Goal: Feedback & Contribution: Leave review/rating

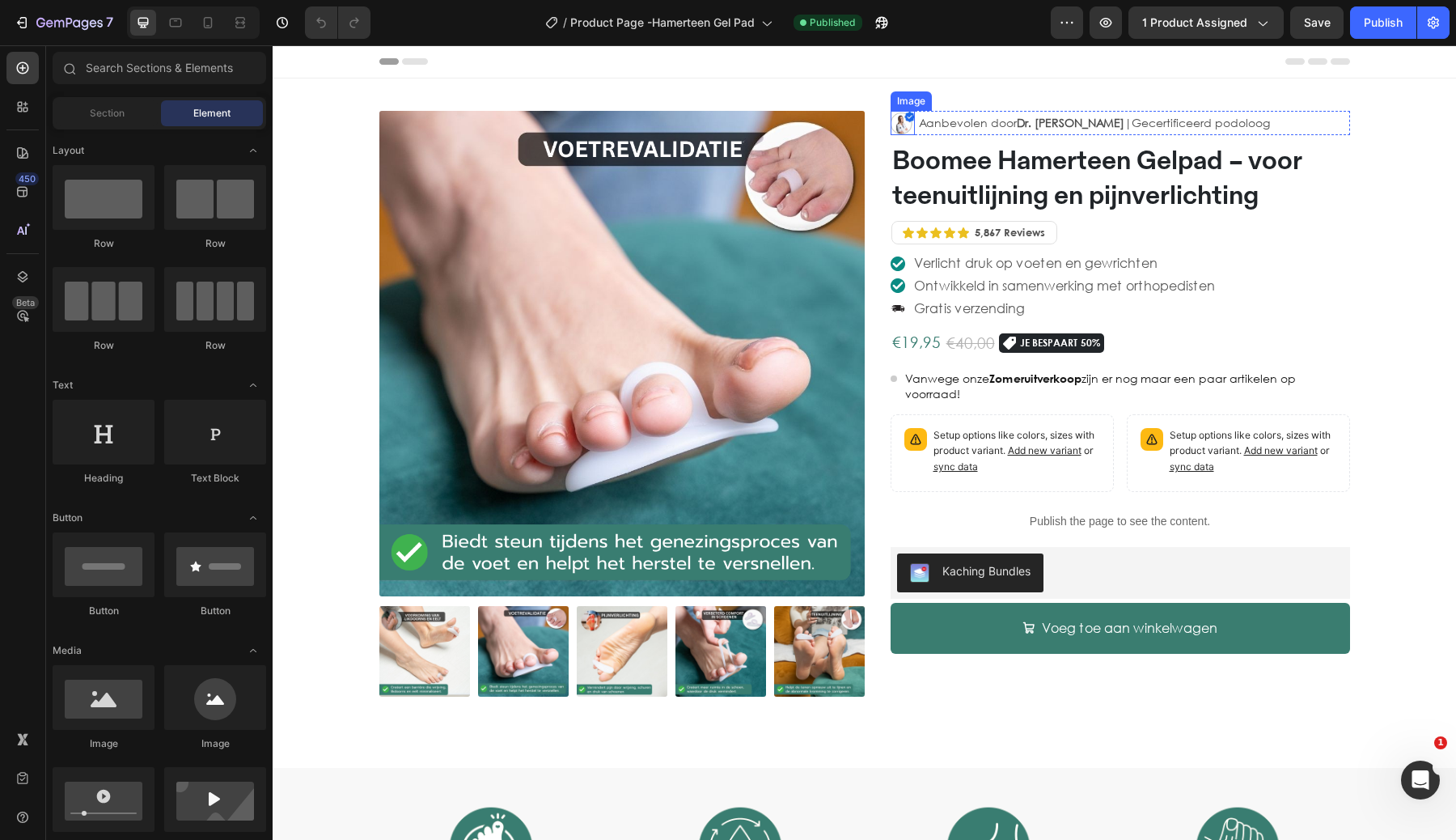
click at [899, 120] on img at bounding box center [902, 123] width 24 height 24
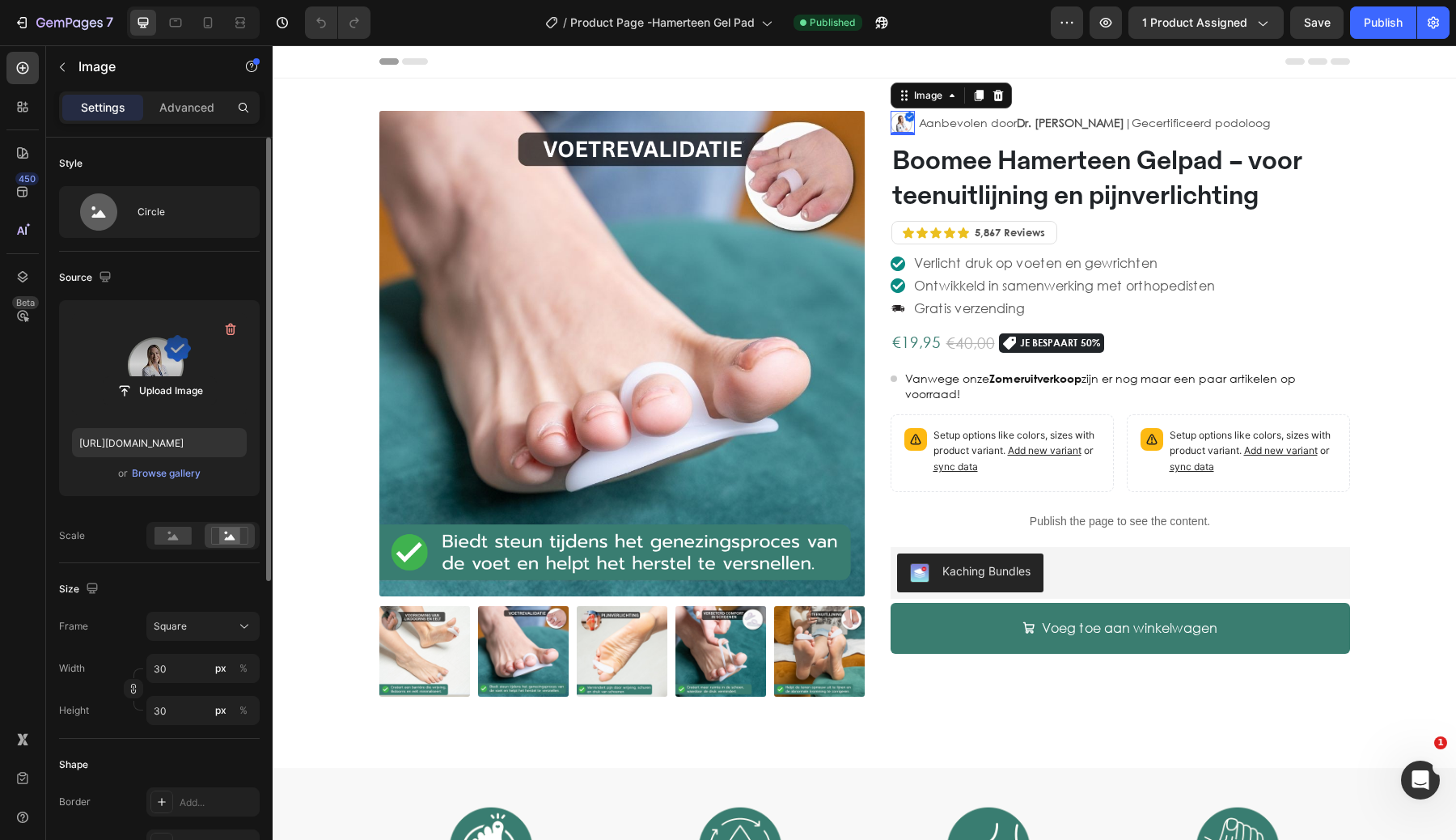
click at [126, 345] on label at bounding box center [159, 364] width 174 height 102
click at [126, 377] on input "file" at bounding box center [159, 390] width 113 height 27
click at [166, 336] on label at bounding box center [159, 364] width 174 height 102
click at [166, 377] on input "file" at bounding box center [159, 390] width 113 height 27
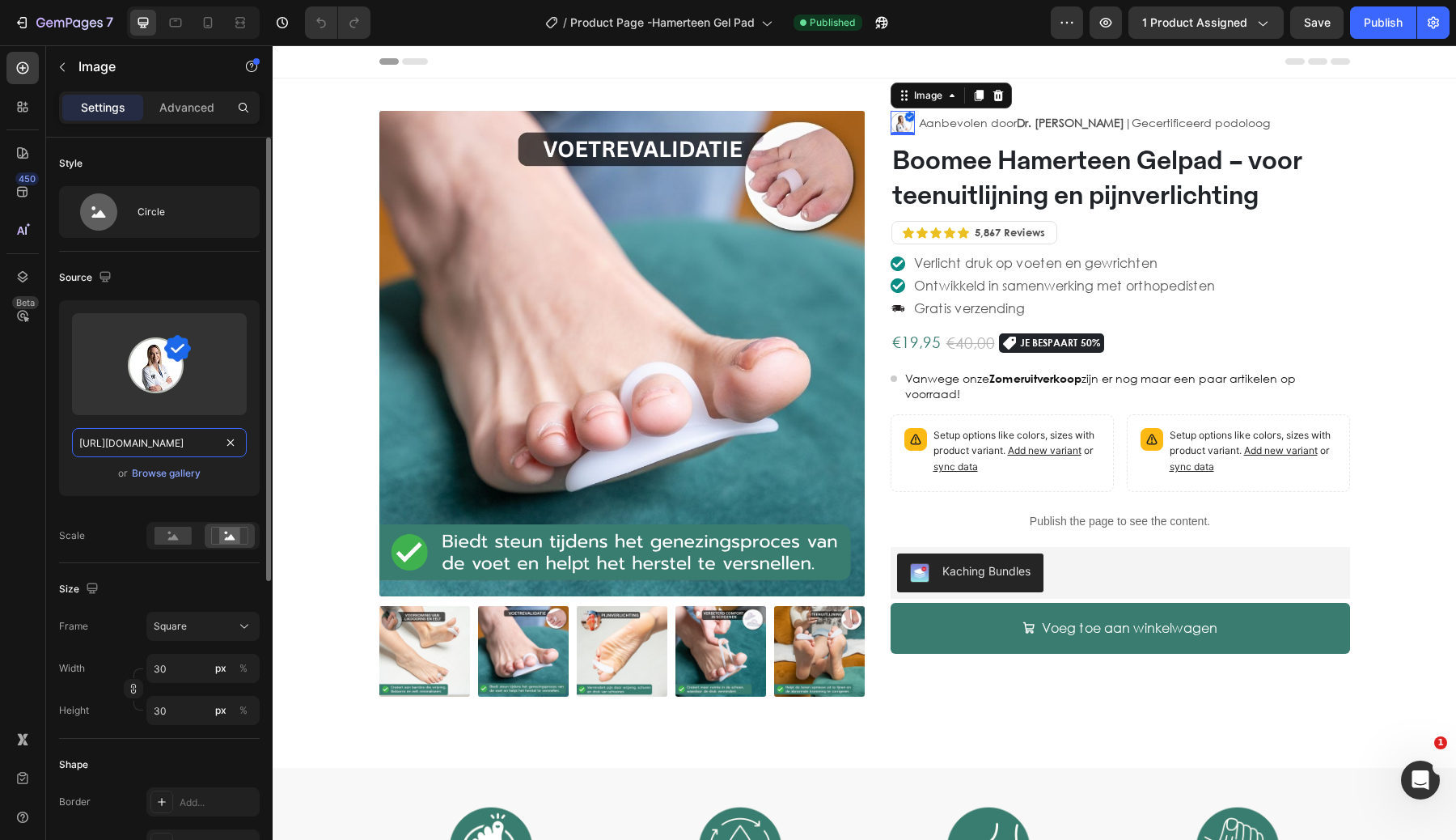
click at [156, 441] on input "https://cdn.shopify.com/s/files/1/0906/9330/4706/files/gempages_565365115889648…" at bounding box center [159, 442] width 174 height 29
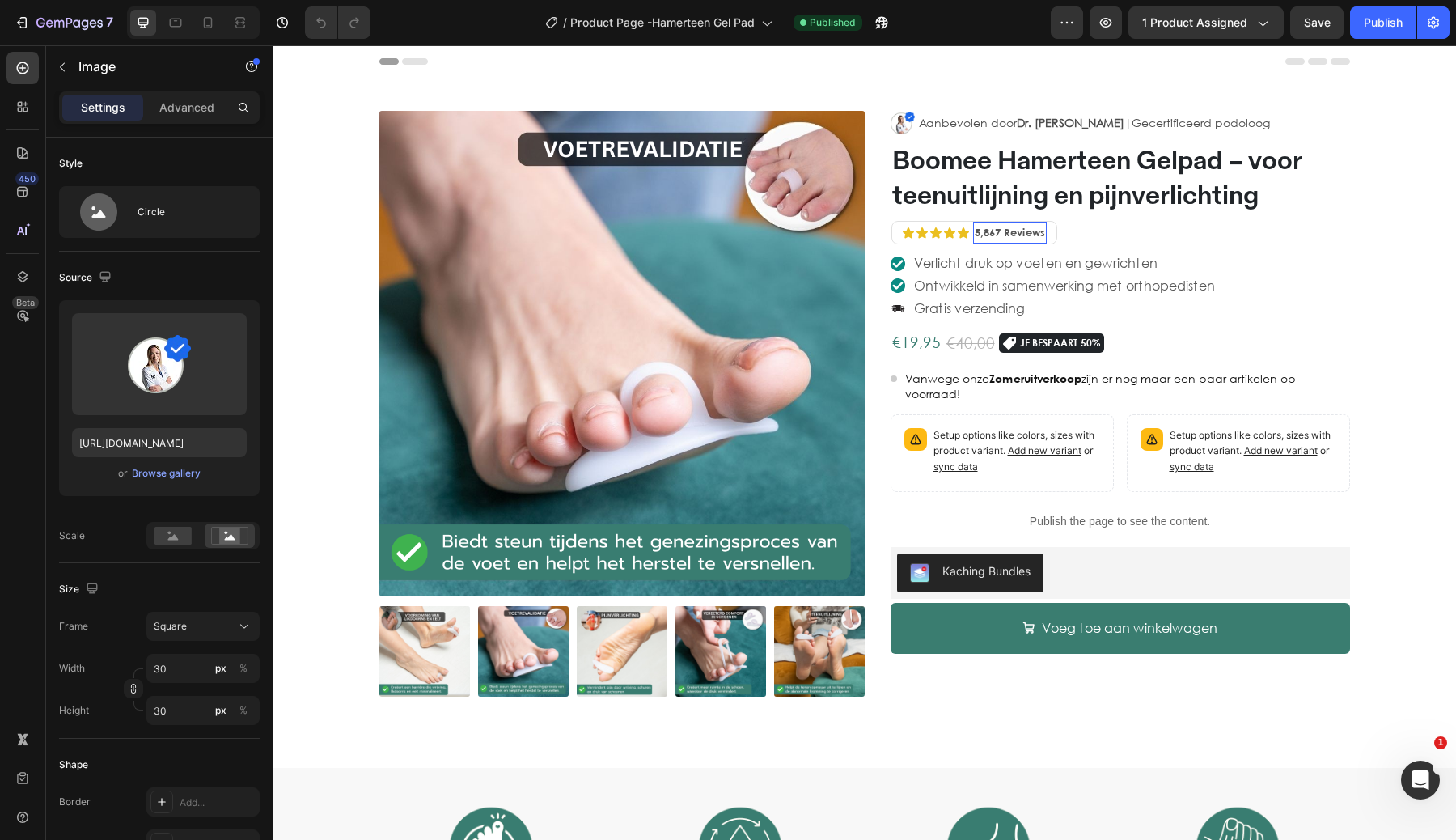
click at [990, 227] on span "5,867 Reviews" at bounding box center [1009, 233] width 70 height 13
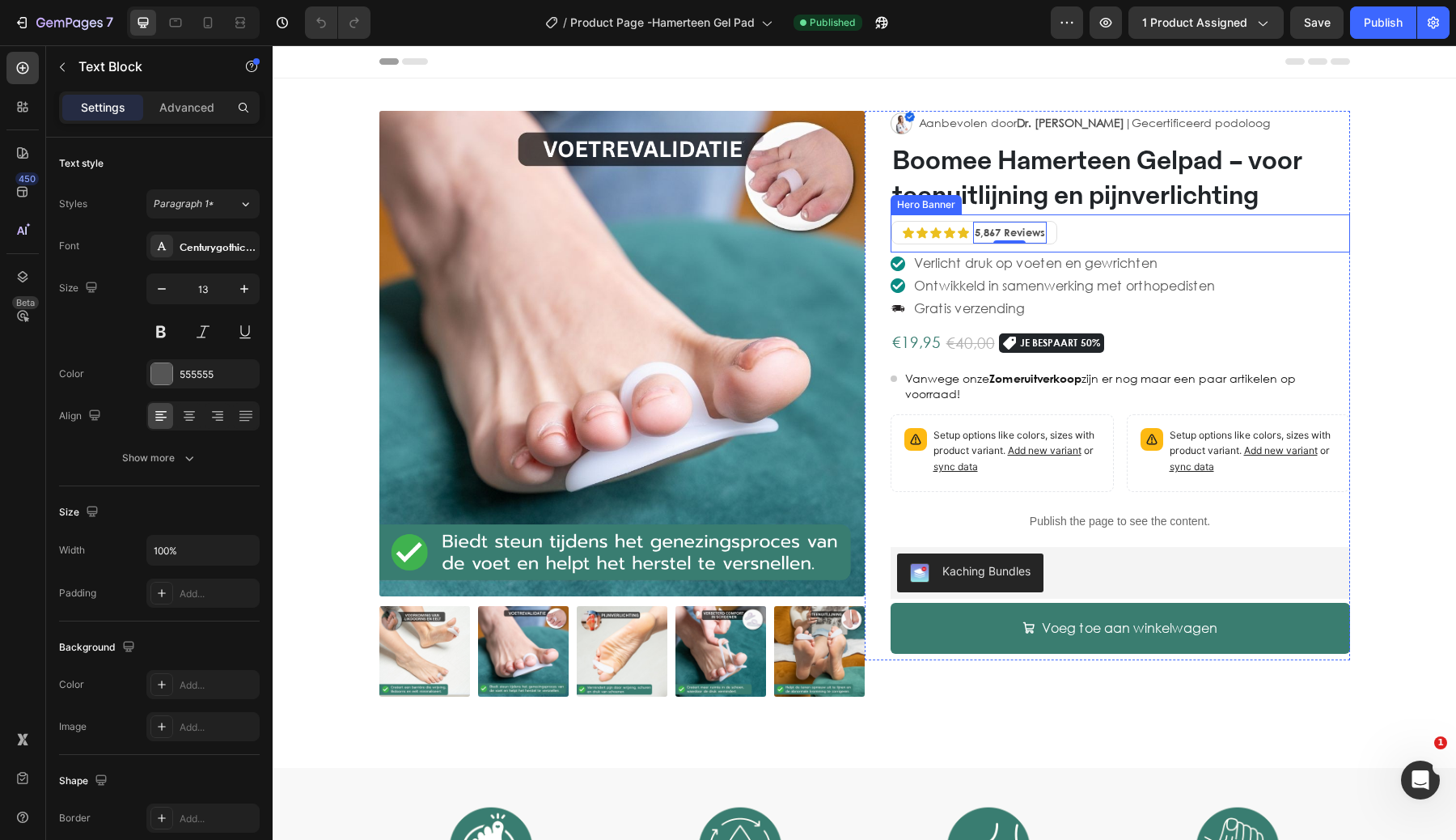
click at [1079, 229] on div "Icon Icon Icon Icon Icon Icon List 5,867 Reviews Text Block 0 Row Row" at bounding box center [1120, 234] width 460 height 38
